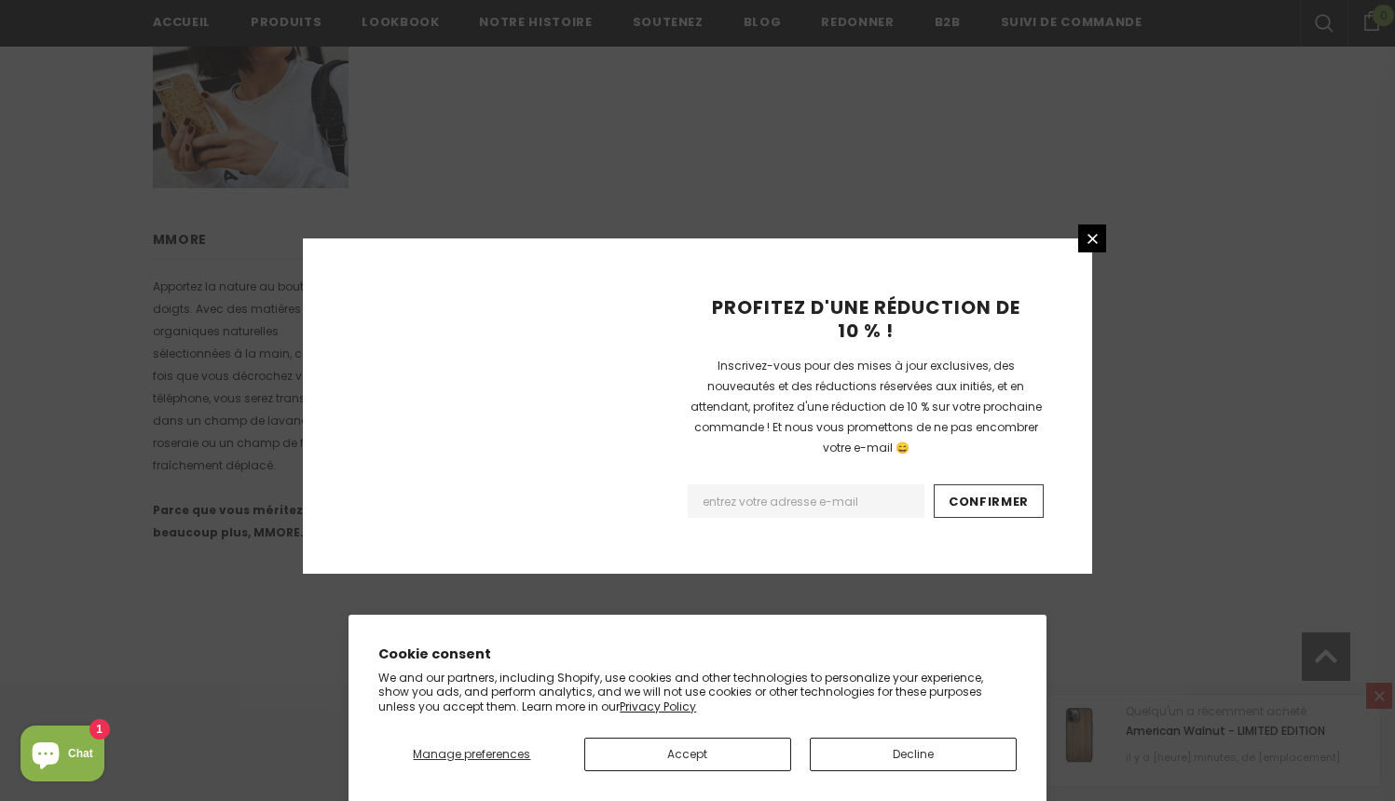
scroll to position [1329, 0]
